Goal: Communication & Community: Answer question/provide support

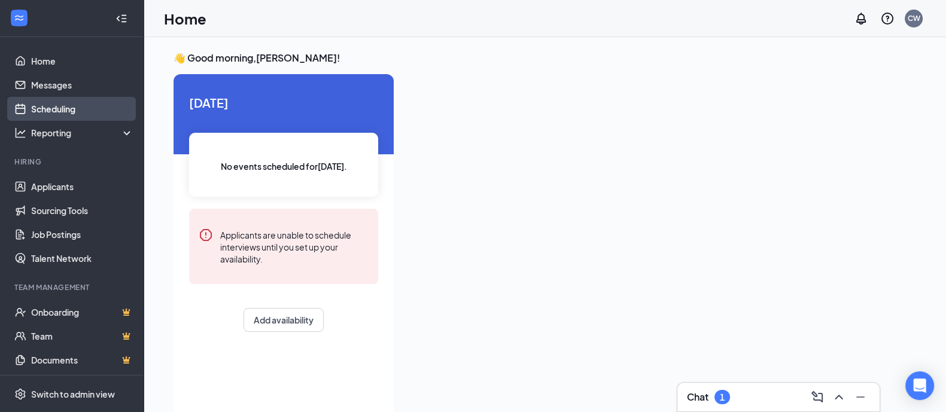
click at [62, 103] on link "Scheduling" at bounding box center [82, 109] width 102 height 24
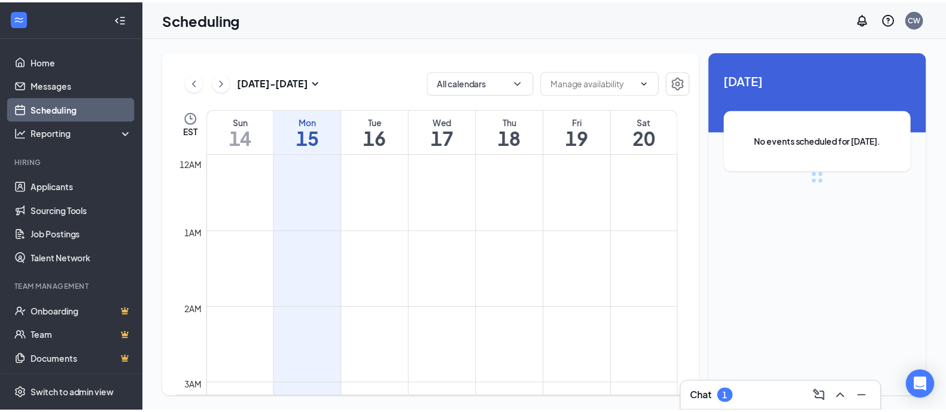
scroll to position [588, 0]
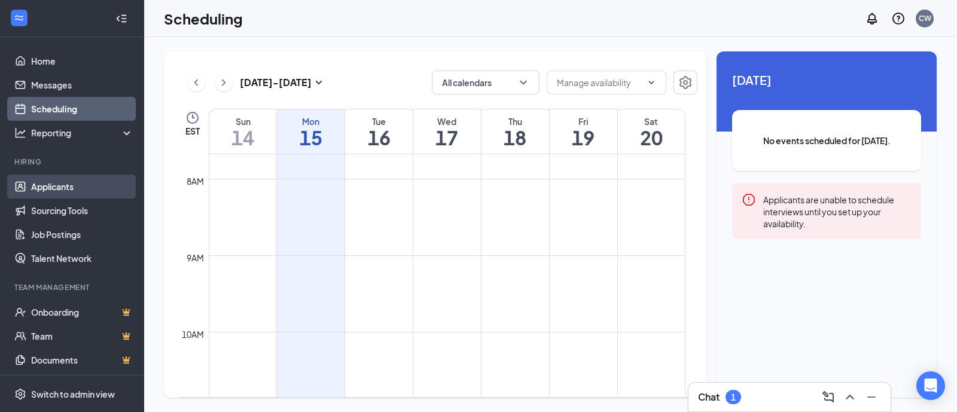
click at [55, 193] on link "Applicants" at bounding box center [82, 187] width 102 height 24
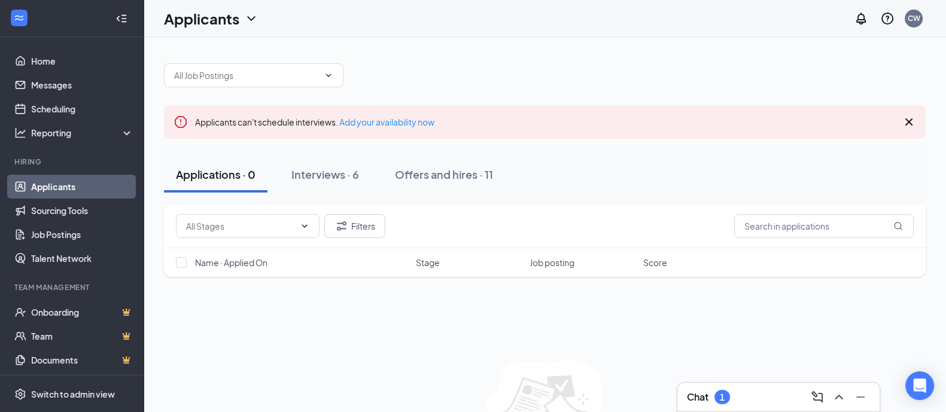
click at [650, 34] on div "Applicants CW" at bounding box center [545, 18] width 802 height 37
click at [343, 177] on div "Interviews · 6" at bounding box center [325, 174] width 68 height 15
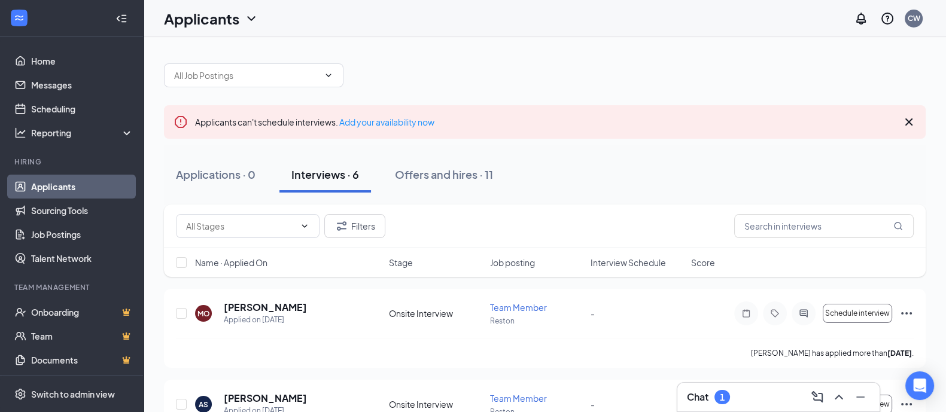
drag, startPoint x: 640, startPoint y: 75, endPoint x: 523, endPoint y: 195, distance: 167.1
click at [523, 195] on div "Applications · 0 Interviews · 6 Offers and hires · 11" at bounding box center [545, 175] width 762 height 60
click at [718, 395] on div "1" at bounding box center [722, 397] width 16 height 14
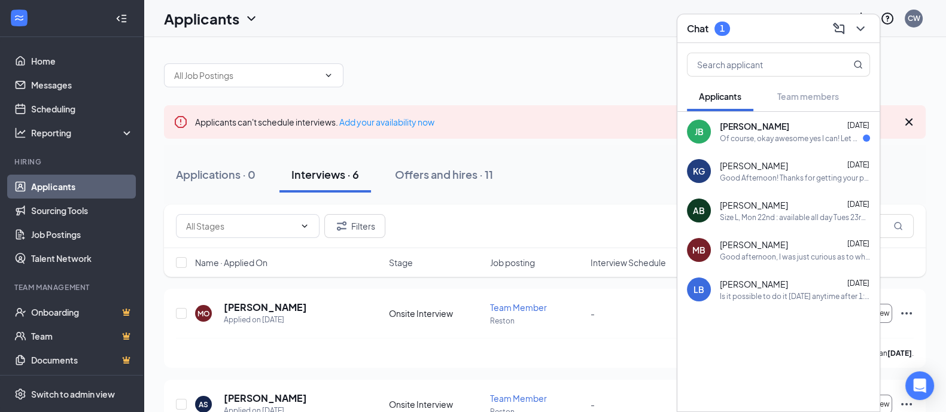
click at [823, 136] on div "Of course, okay awesome yes I can! Let me check my cheerleading calendar, i'm a…" at bounding box center [791, 138] width 143 height 10
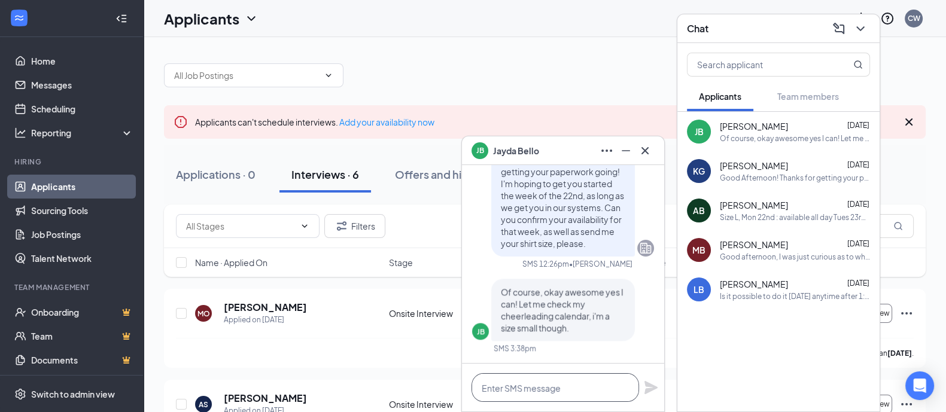
click at [528, 396] on textarea at bounding box center [555, 387] width 168 height 29
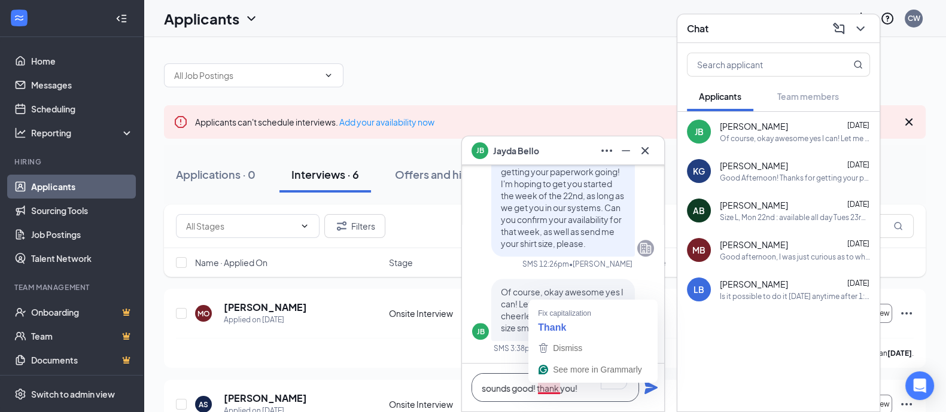
click at [547, 392] on textarea "sounds good! thank you!" at bounding box center [555, 387] width 168 height 29
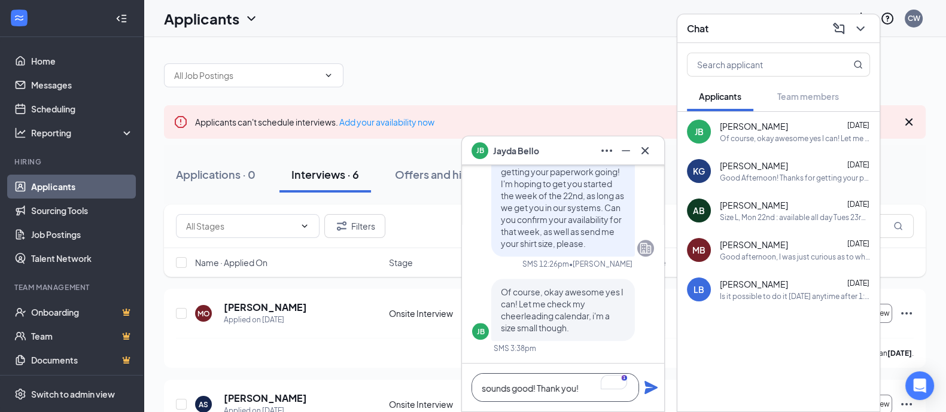
click at [486, 386] on textarea "sounds good! Thank you!" at bounding box center [555, 387] width 168 height 29
type textarea "Sounds good! Thank you!"
click at [646, 387] on icon "Plane" at bounding box center [651, 387] width 14 height 14
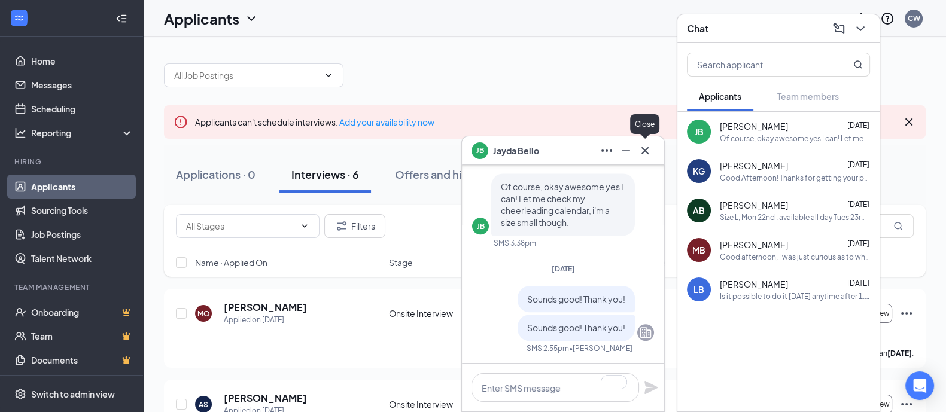
click at [646, 153] on icon "Cross" at bounding box center [645, 151] width 14 height 14
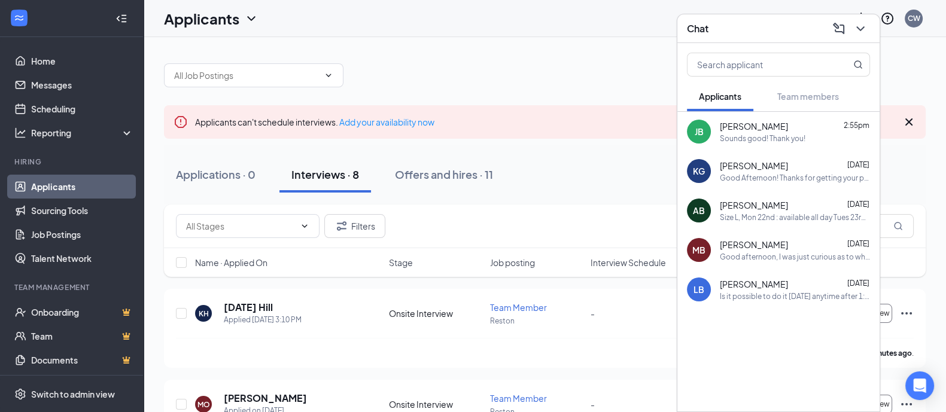
click at [456, 68] on div at bounding box center [545, 69] width 762 height 36
click at [481, 176] on div "Offers and hires · 11" at bounding box center [444, 174] width 98 height 15
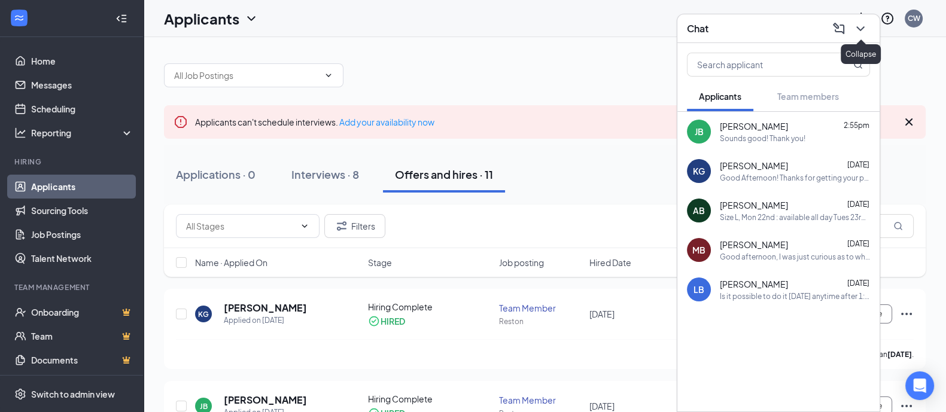
click at [861, 34] on icon "ChevronDown" at bounding box center [860, 29] width 14 height 14
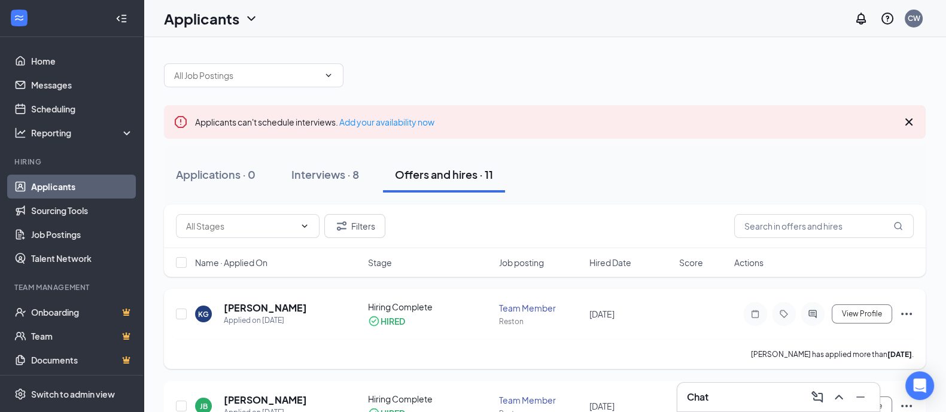
click at [908, 313] on icon "Ellipses" at bounding box center [906, 314] width 14 height 14
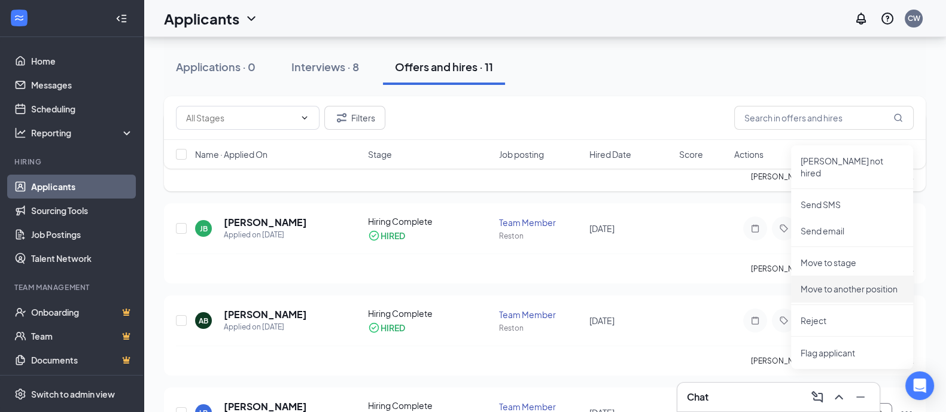
scroll to position [180, 0]
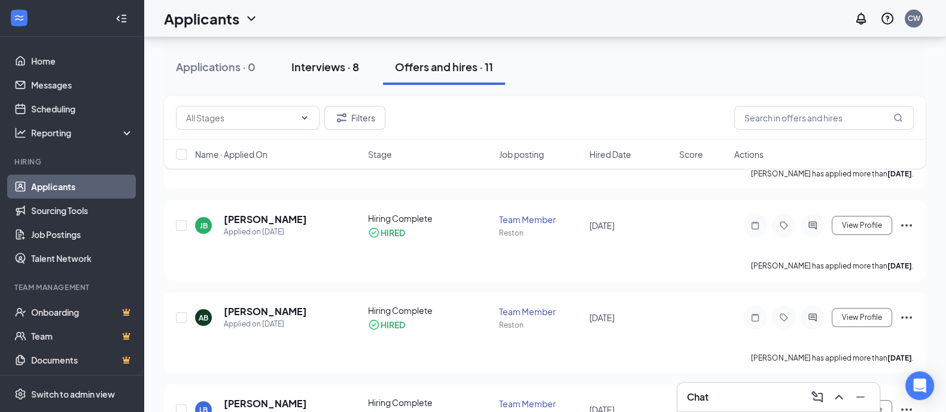
click at [326, 65] on div "Interviews · 8" at bounding box center [325, 66] width 68 height 15
